Goal: Check status: Check status

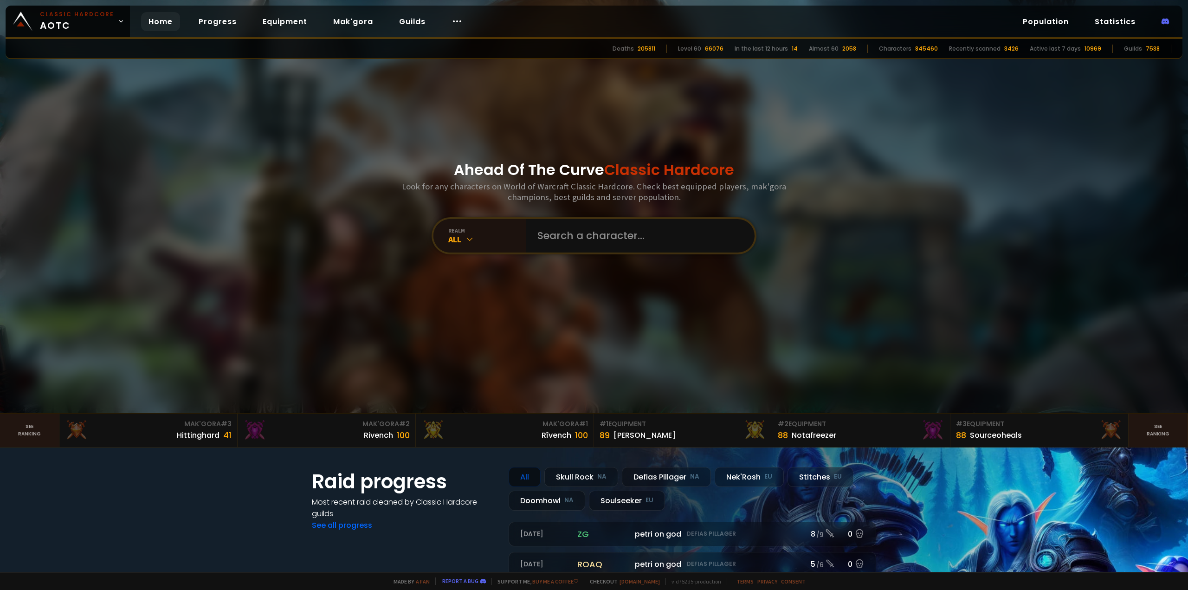
click at [633, 216] on div "Ahead Of The Curve Classic Hardcore Look for any characters on World of Warcraf…" at bounding box center [594, 206] width 559 height 413
click at [635, 232] on input "text" at bounding box center [638, 235] width 212 height 33
type input "natalianna"
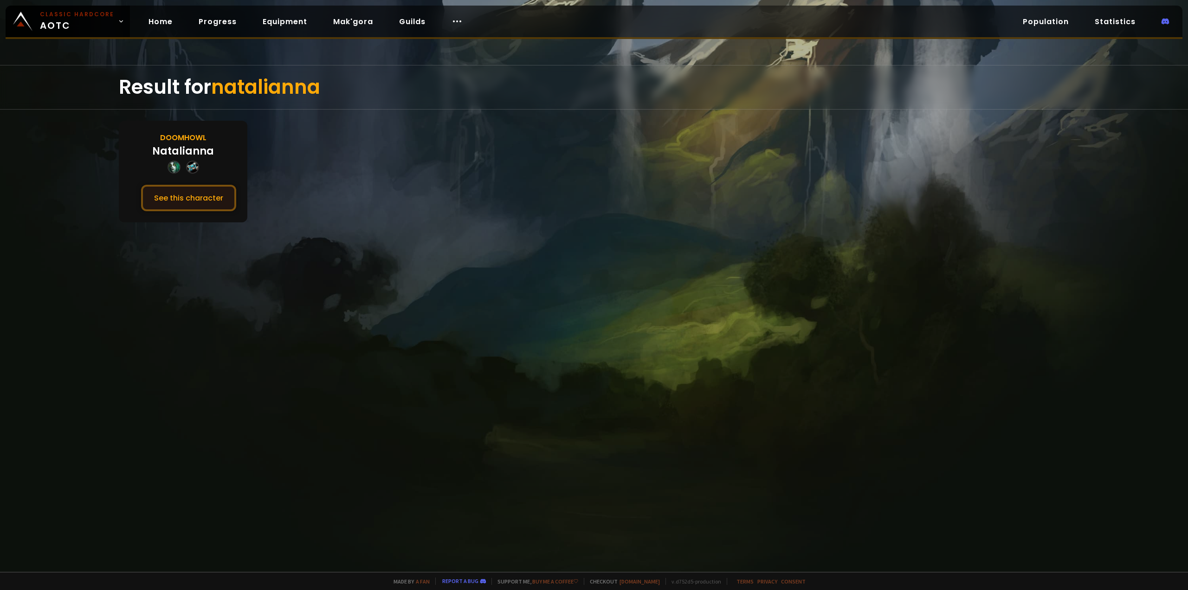
click at [234, 192] on button "See this character" at bounding box center [188, 198] width 95 height 26
click at [220, 199] on button "See this character" at bounding box center [188, 198] width 95 height 26
